Goal: Contribute content

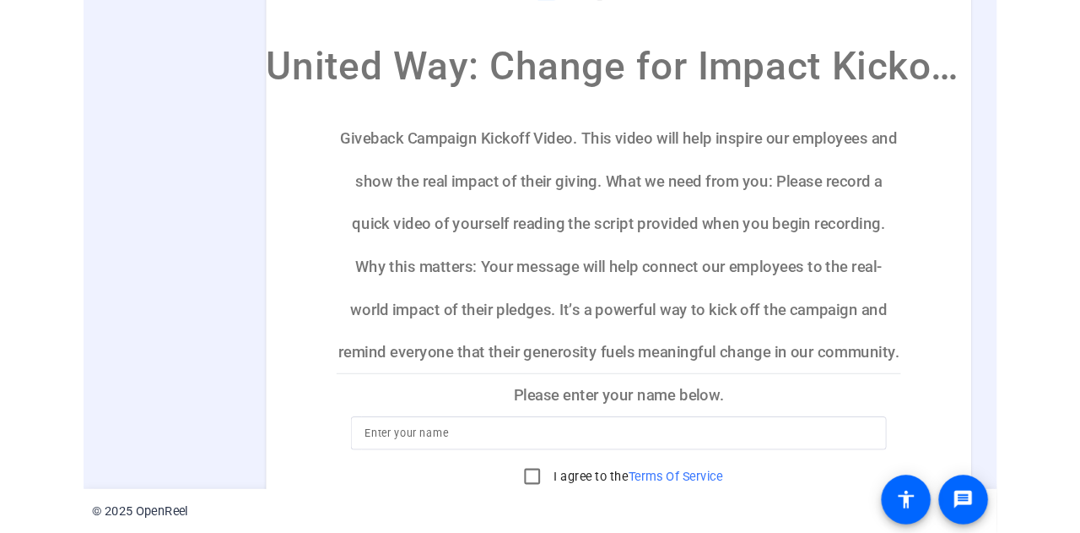
scroll to position [27, 0]
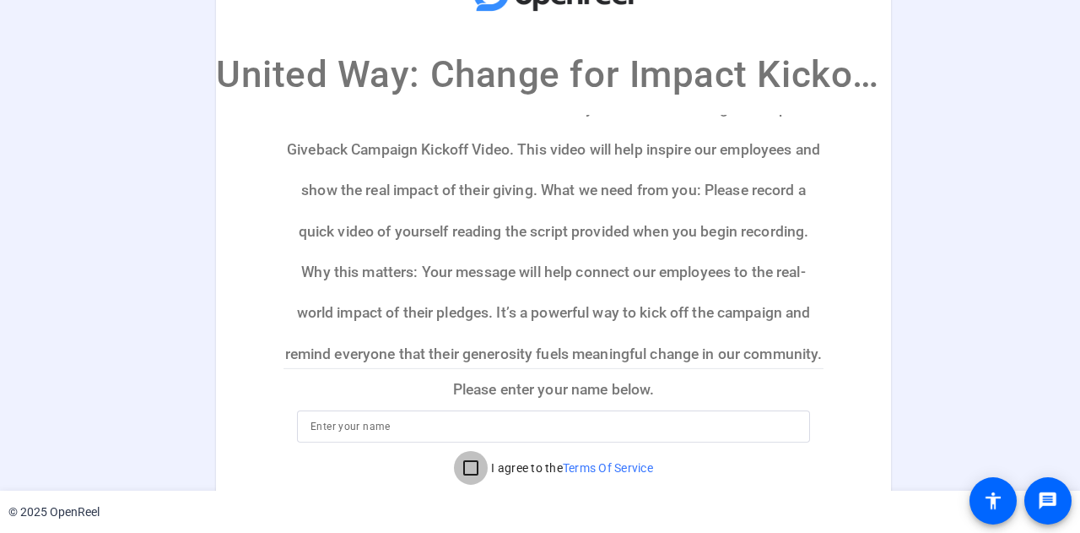
click at [459, 464] on input "I agree to the Terms Of Service" at bounding box center [471, 468] width 34 height 34
checkbox input "true"
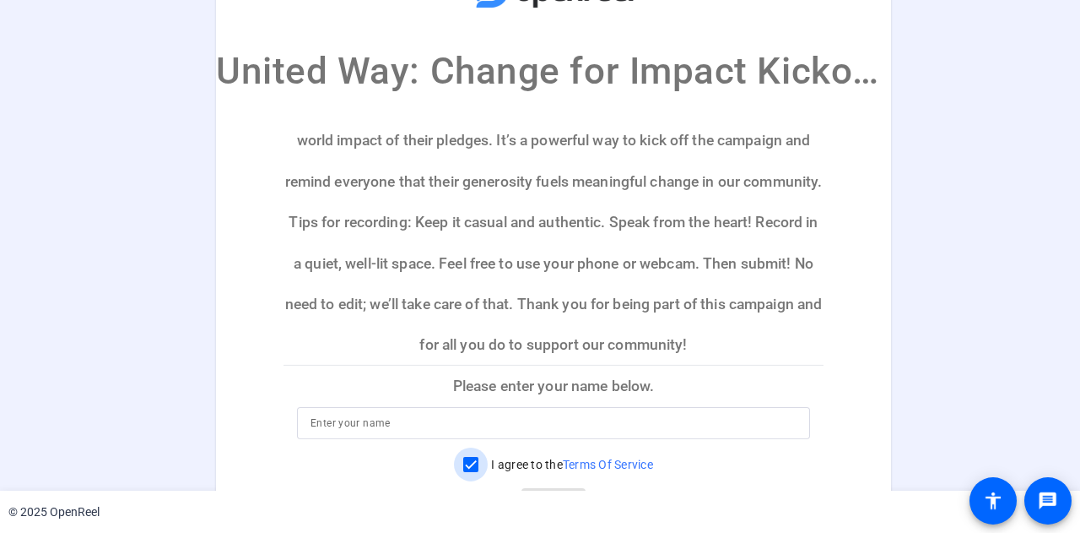
scroll to position [0, 0]
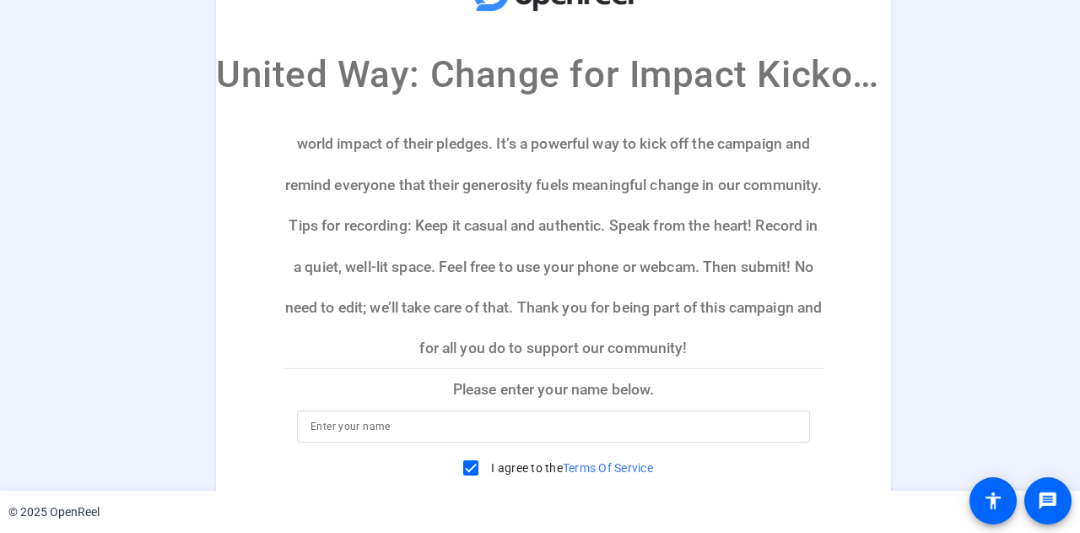
click at [559, 393] on p "Please enter your name below." at bounding box center [554, 389] width 540 height 41
click at [513, 422] on input at bounding box center [554, 426] width 486 height 20
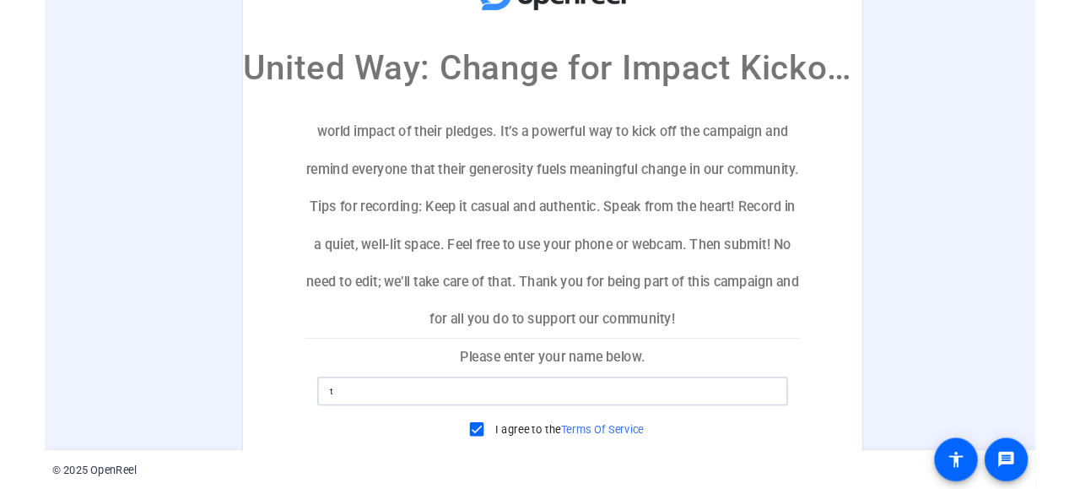
scroll to position [101, 0]
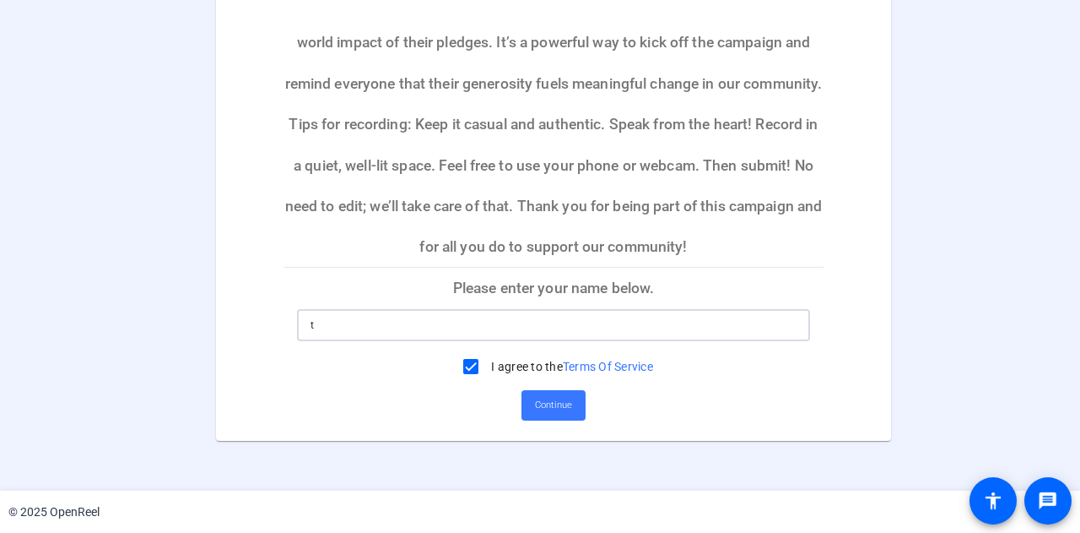
click at [371, 332] on input "t" at bounding box center [554, 325] width 486 height 20
type input "t"
click at [555, 402] on span "Continue" at bounding box center [553, 405] width 37 height 25
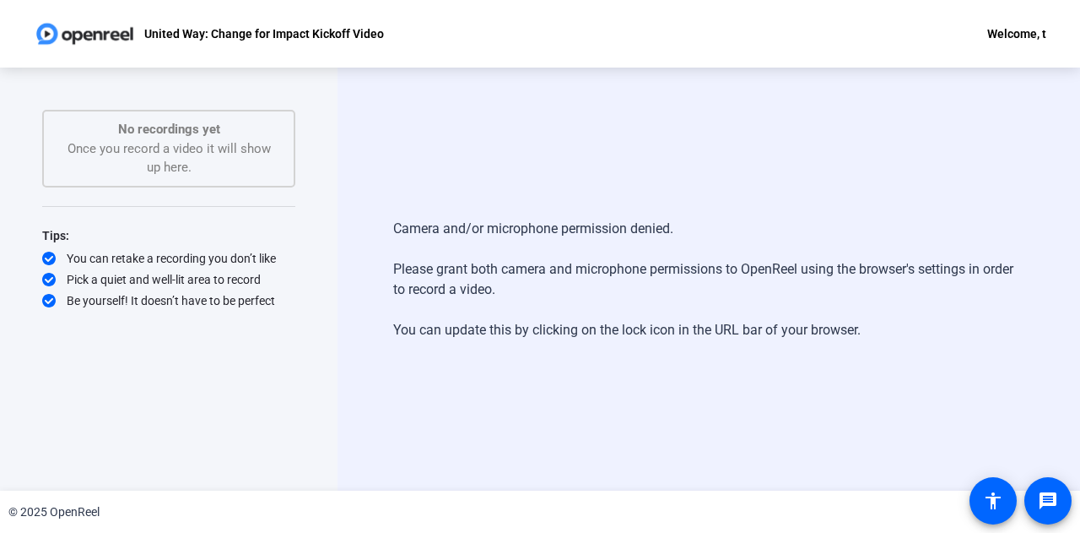
click at [620, 146] on div "Camera and/or microphone permission denied. Please grant both camera and microp…" at bounding box center [709, 279] width 743 height 423
click at [454, 239] on div "Camera and/or microphone permission denied. Please grant both camera and microp…" at bounding box center [708, 279] width 631 height 155
click at [620, 220] on div "Camera and/or microphone permission denied. Please grant both camera and microp…" at bounding box center [708, 279] width 631 height 155
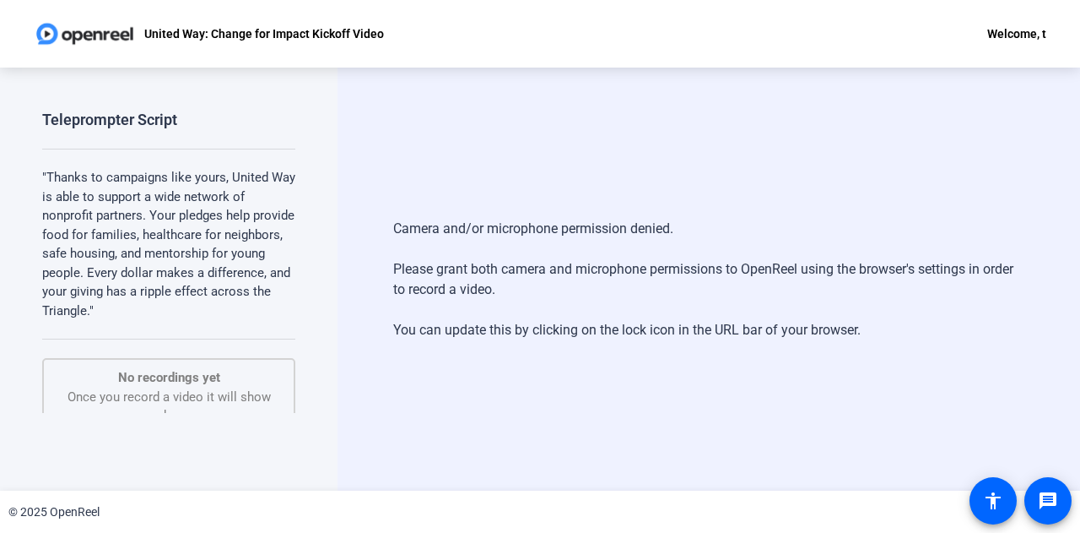
click at [230, 310] on p ""Thanks to campaigns like yours, United Way is able to support a wide network o…" at bounding box center [168, 244] width 253 height 152
drag, startPoint x: 230, startPoint y: 310, endPoint x: 277, endPoint y: 310, distance: 47.3
drag, startPoint x: 277, startPoint y: 310, endPoint x: 790, endPoint y: 347, distance: 514.5
click at [790, 347] on div "Camera and/or microphone permission denied. Please grant both camera and microp…" at bounding box center [708, 279] width 631 height 155
